Goal: Information Seeking & Learning: Learn about a topic

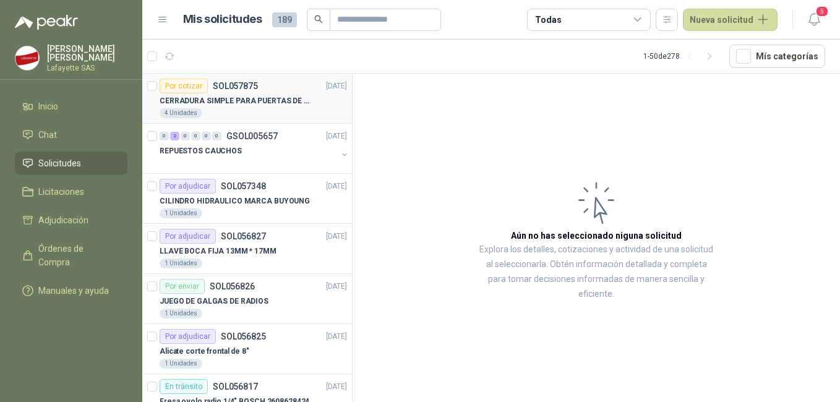
click at [262, 100] on p "CERRADURA SIMPLE PARA PUERTAS DE VIDRIO" at bounding box center [237, 101] width 154 height 12
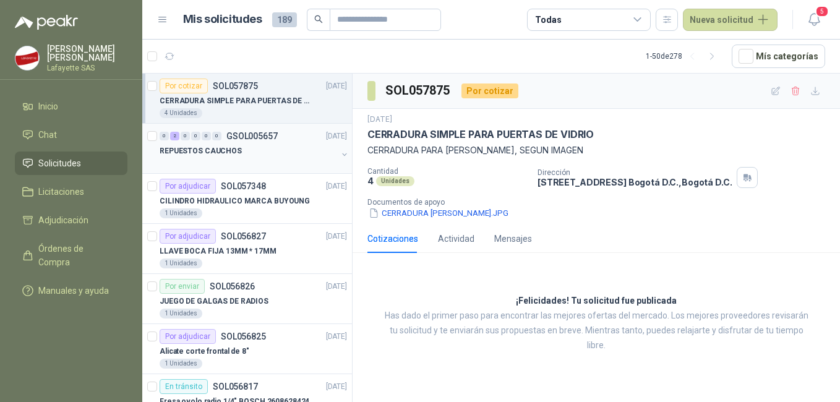
click at [263, 151] on div "REPUESTOS CAUCHOS" at bounding box center [249, 151] width 178 height 15
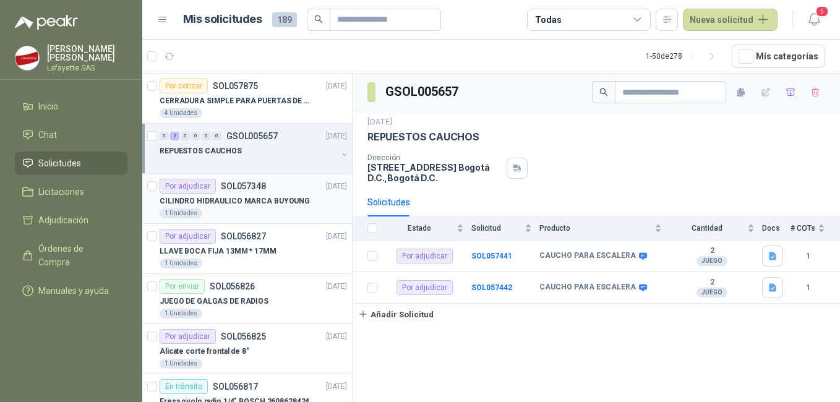
click at [255, 202] on p "CILINDRO HIDRAULICO MARCA BUYOUNG" at bounding box center [235, 201] width 150 height 12
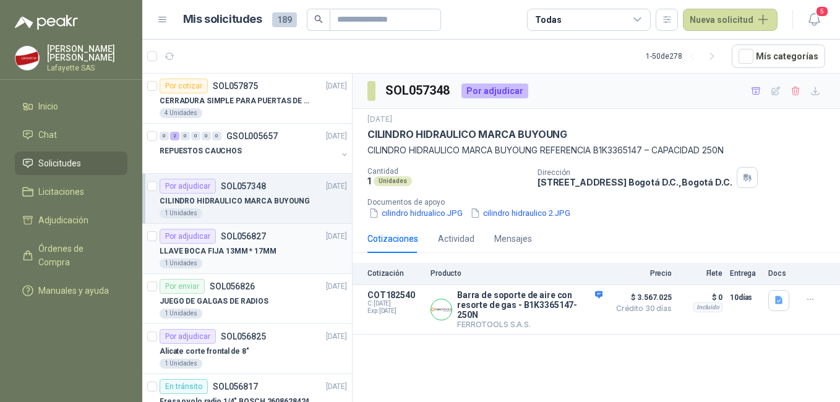
click at [260, 243] on div "Por adjudicar SOL056827" at bounding box center [213, 236] width 106 height 15
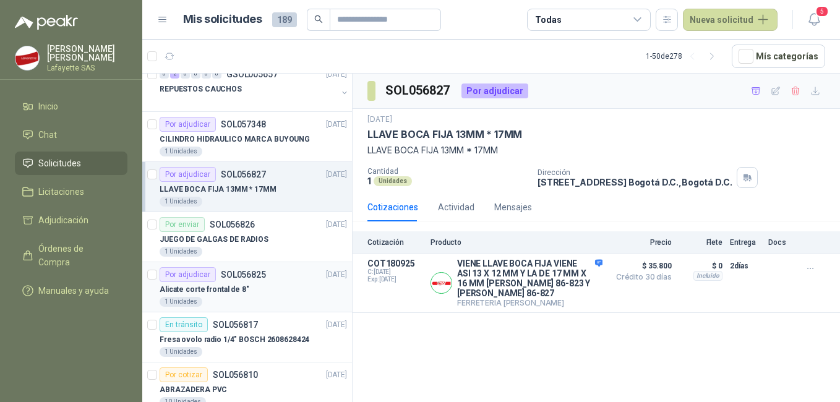
scroll to position [124, 0]
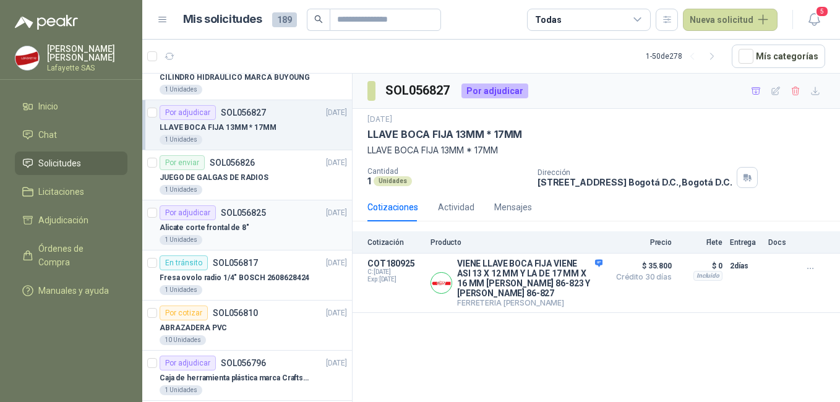
click at [254, 242] on div "1 Unidades" at bounding box center [253, 240] width 187 height 10
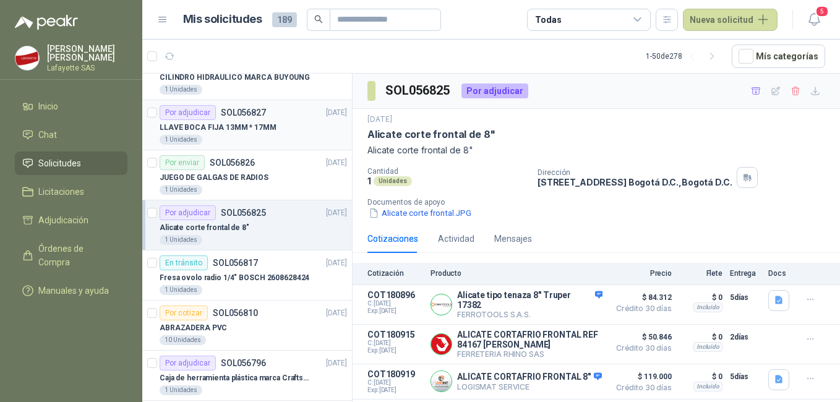
click at [234, 134] on div "LLAVE BOCA FIJA 13MM * 17MM" at bounding box center [253, 127] width 187 height 15
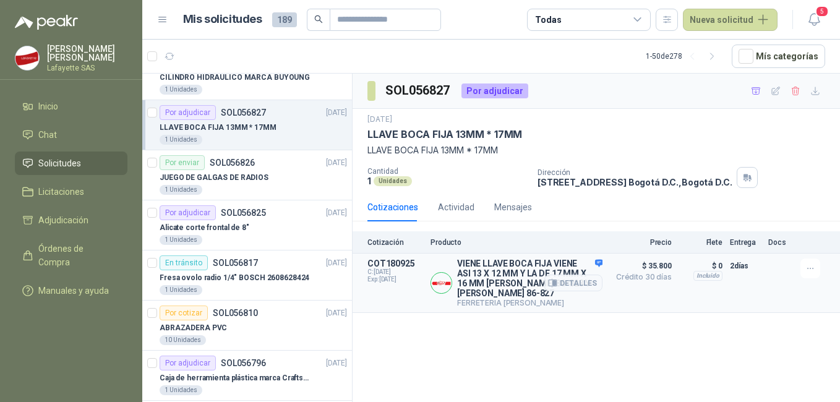
click at [447, 298] on div "VIENE LLAVE BOCA FIJA VIENE ASI 13 X 12 MM Y LA DE 17 MM X 16 MM STANLEY 86-823…" at bounding box center [517, 283] width 172 height 49
click at [581, 283] on button "Detalles" at bounding box center [573, 283] width 58 height 17
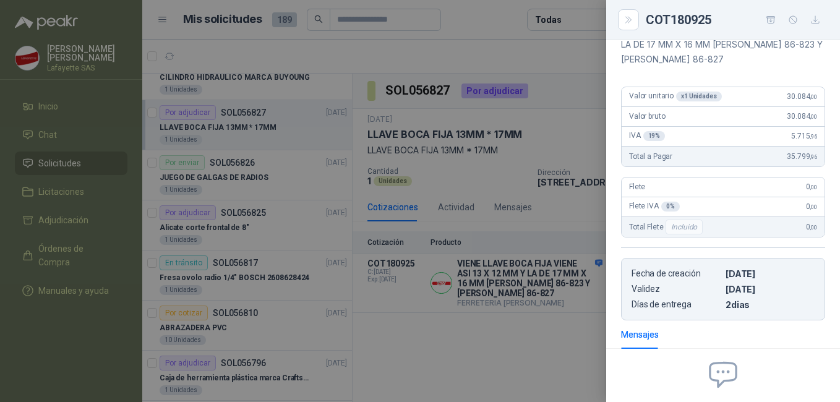
scroll to position [319, 0]
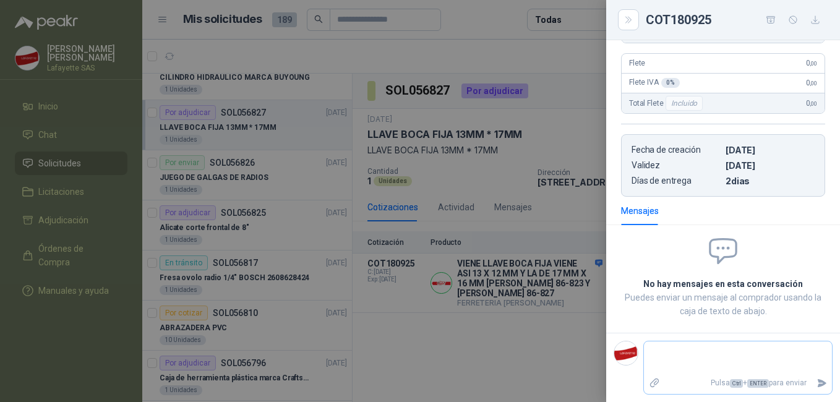
click at [692, 350] on textarea at bounding box center [738, 358] width 188 height 28
click at [564, 340] on div at bounding box center [420, 201] width 840 height 402
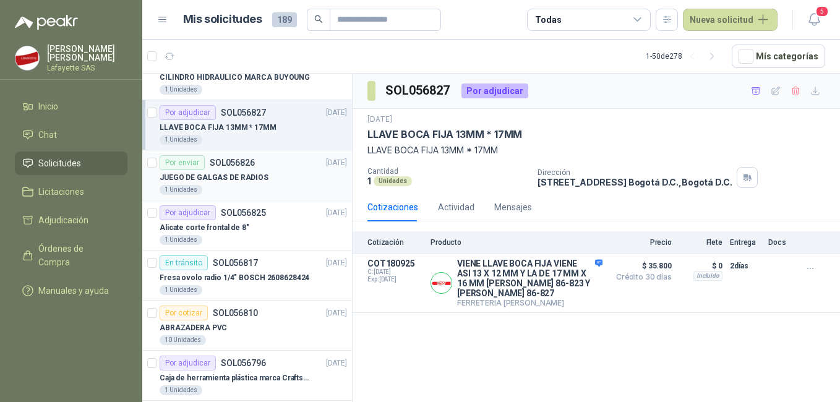
click at [236, 186] on div "1 Unidades" at bounding box center [253, 190] width 187 height 10
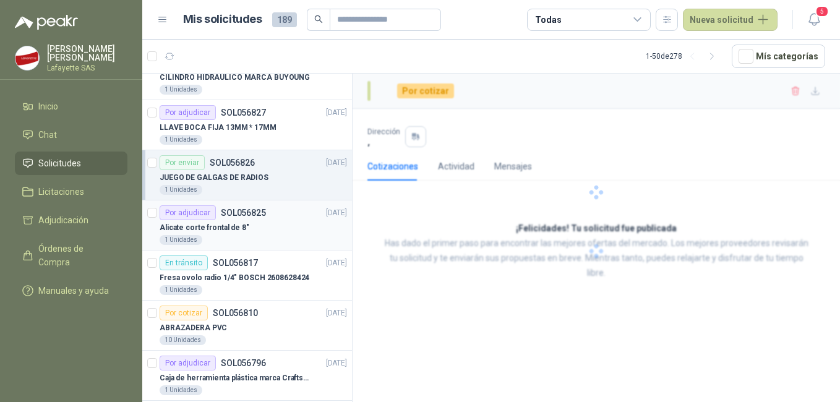
click at [242, 230] on div "Alicate corte frontal de 8"" at bounding box center [253, 227] width 187 height 15
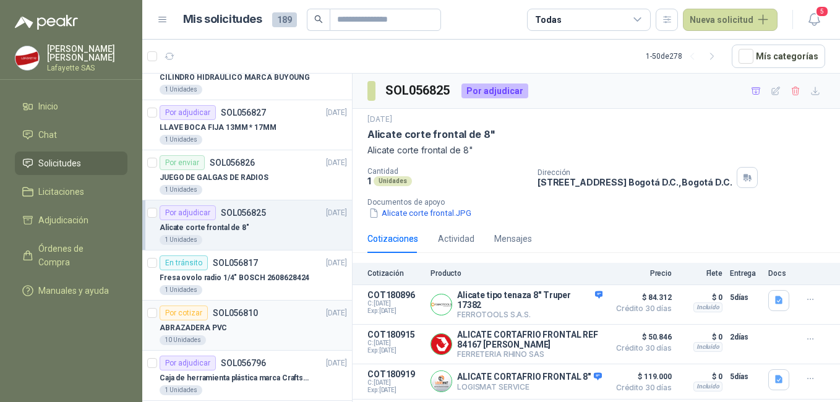
scroll to position [186, 0]
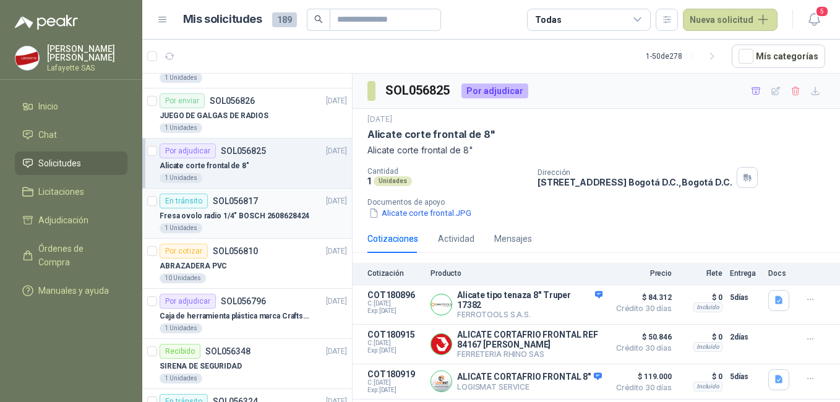
click at [246, 231] on div "1 Unidades" at bounding box center [253, 228] width 187 height 10
